Goal: Ask a question

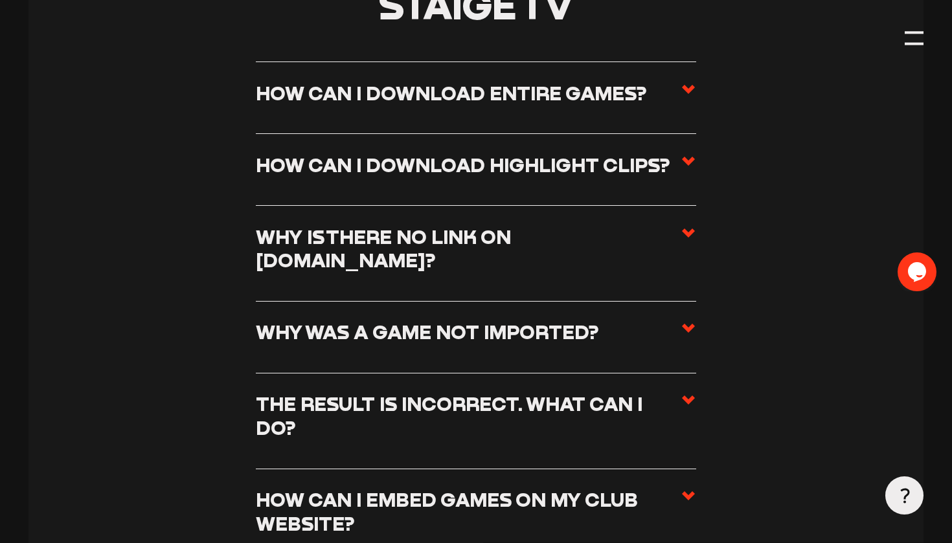
scroll to position [5390, 0]
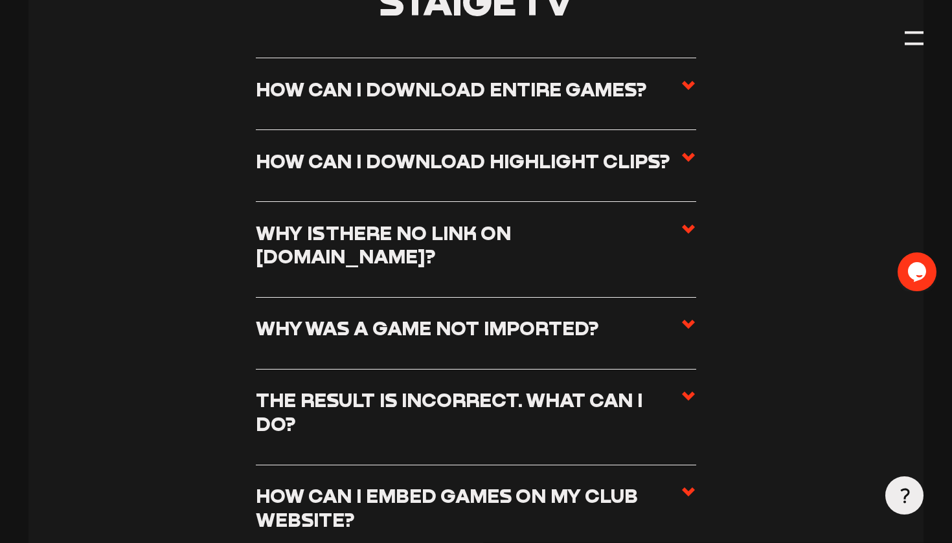
click at [691, 388] on icon at bounding box center [688, 396] width 16 height 16
click at [0, 0] on input "The result is incorrect. What can I do?" at bounding box center [0, 0] width 0 height 0
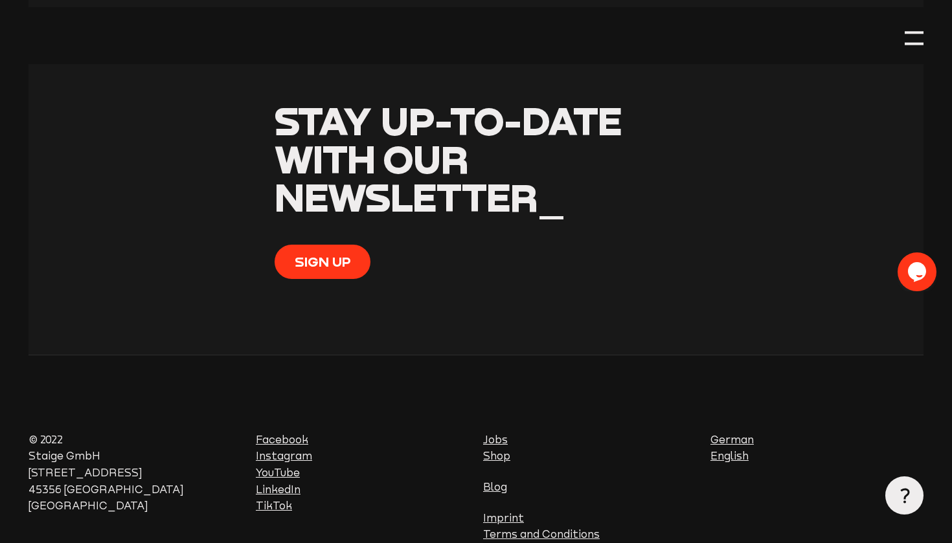
scroll to position [8116, 0]
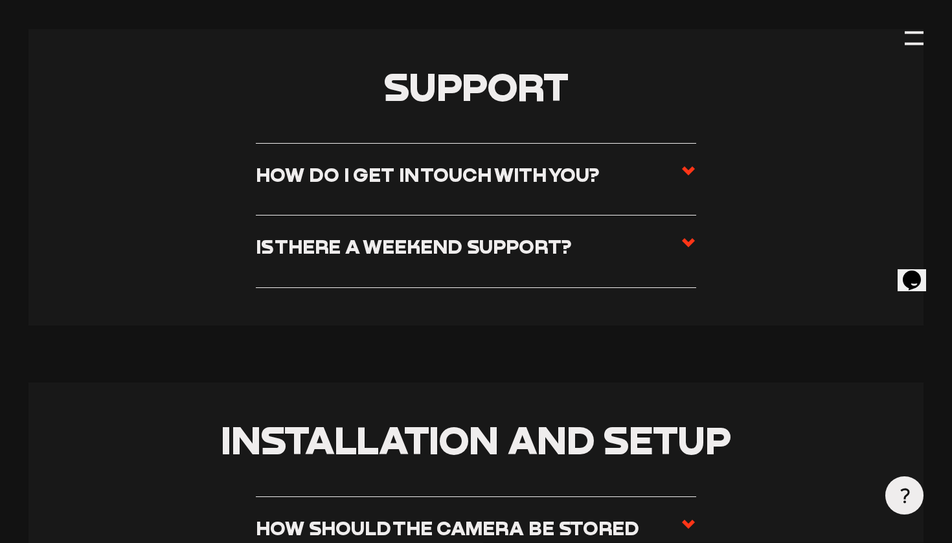
click at [471, 155] on li "How do I get in touch with you? You can reach us from [DATE] to [DATE] from 08:…" at bounding box center [476, 179] width 440 height 73
click at [493, 184] on h3 "How do I get in touch with you?" at bounding box center [428, 175] width 344 height 24
click at [0, 0] on input "How do I get in touch with you?" at bounding box center [0, 0] width 0 height 0
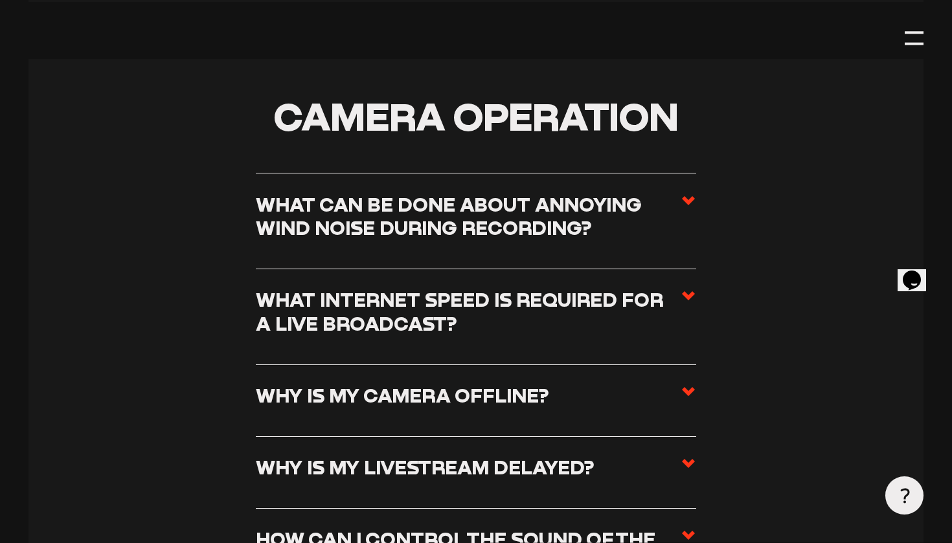
scroll to position [1523, 0]
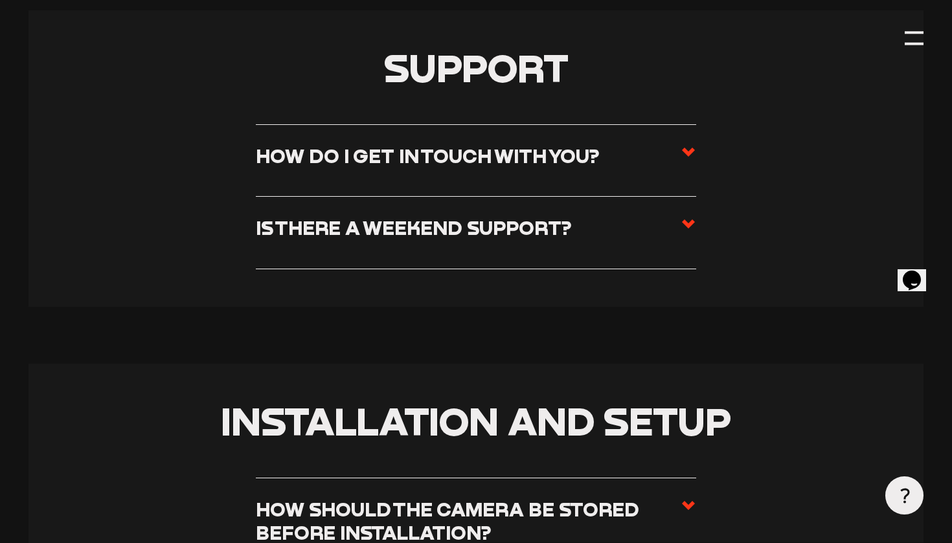
scroll to position [383, 0]
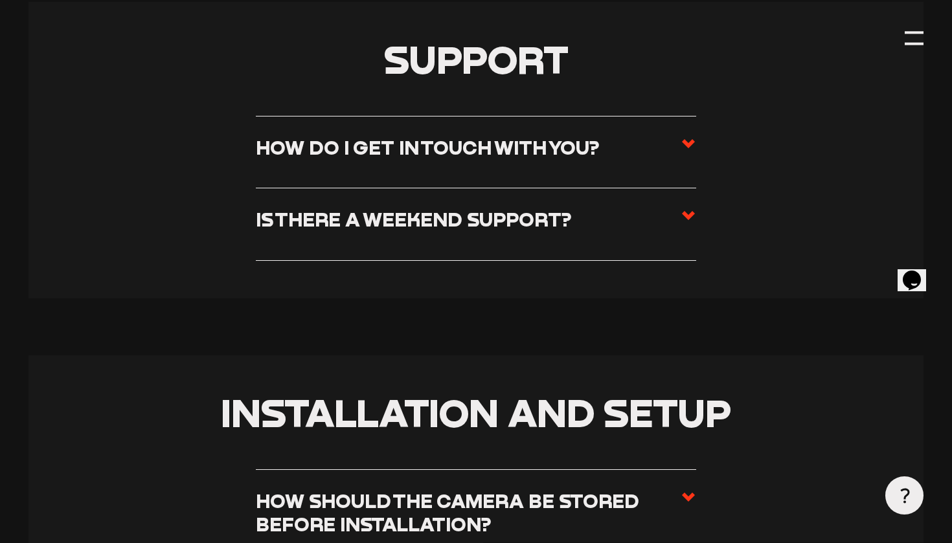
click at [475, 153] on h3 "How do I get in touch with you?" at bounding box center [428, 148] width 344 height 24
click at [0, 0] on input "How do I get in touch with you?" at bounding box center [0, 0] width 0 height 0
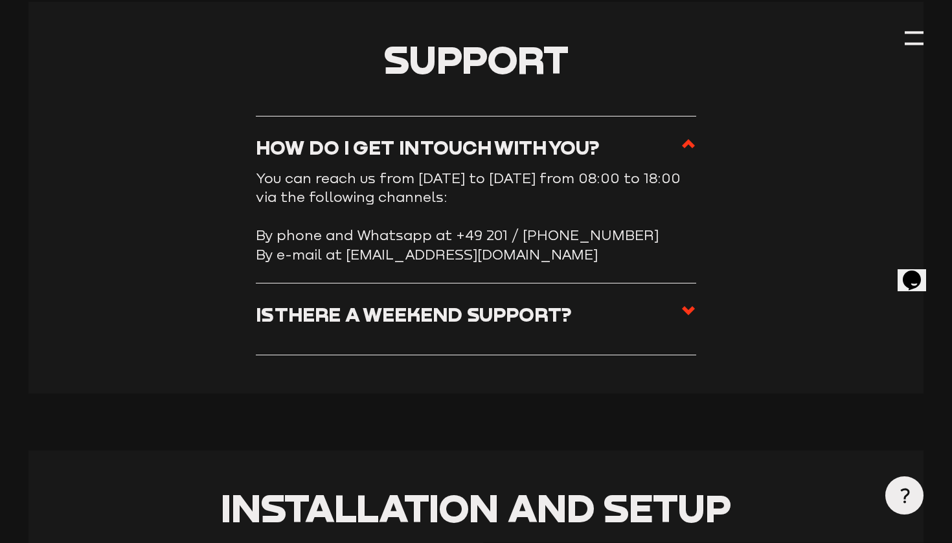
drag, startPoint x: 527, startPoint y: 253, endPoint x: 447, endPoint y: 262, distance: 80.7
click at [447, 262] on li "How do I get in touch with you? You can reach us from [DATE] to [DATE] from 08:…" at bounding box center [476, 200] width 440 height 168
